Goal: Download file/media

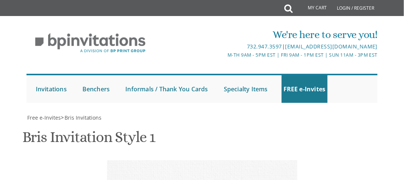
scroll to position [377, 0]
type textarea "With gratitude to Hashem We would like to inform you of the bris of our dear so…"
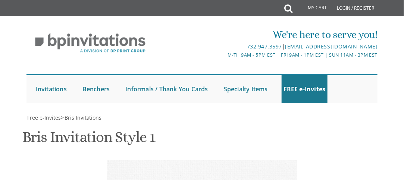
click at [398, 174] on div at bounding box center [398, 174] width 0 height 0
type input "[EMAIL_ADDRESS][DOMAIN_NAME]"
